Goal: Find specific page/section

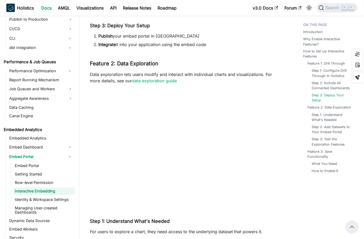
scroll to position [646, 0]
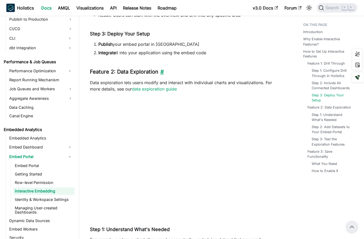
click at [161, 71] on link "​" at bounding box center [161, 71] width 6 height 6
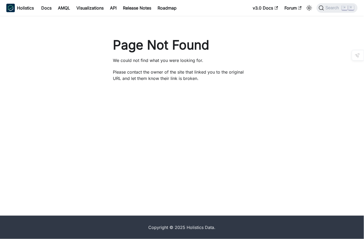
click at [182, 112] on div "Page Not Found We could not find what you were looking for. Please contact the …" at bounding box center [182, 116] width 364 height 200
click at [244, 107] on div "Page Not Found We could not find what you were looking for. Please contact the …" at bounding box center [182, 116] width 364 height 200
click at [213, 82] on div "Page Not Found We could not find what you were looking for. Please contact the …" at bounding box center [182, 62] width 151 height 50
click at [223, 105] on div "Page Not Found We could not find what you were looking for. Please contact the …" at bounding box center [182, 116] width 364 height 200
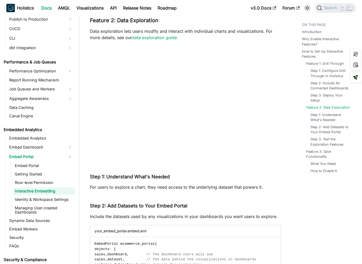
scroll to position [450, 0]
